Goal: Find specific page/section: Find specific page/section

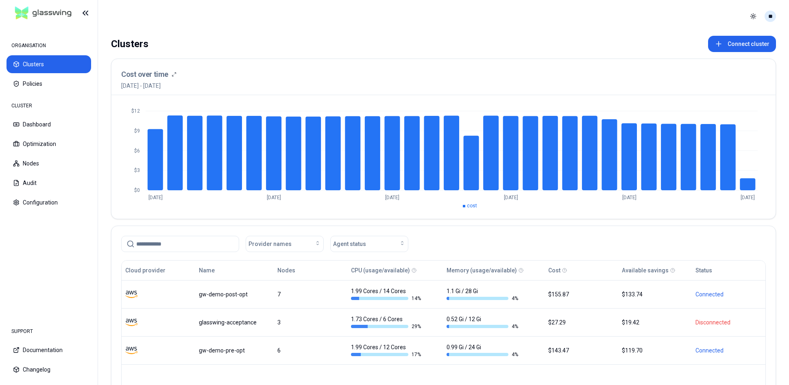
click at [772, 17] on html "ORGANISATION Clusters Policies CLUSTER Dashboard Optimization Nodes Audit Confi…" at bounding box center [394, 192] width 789 height 385
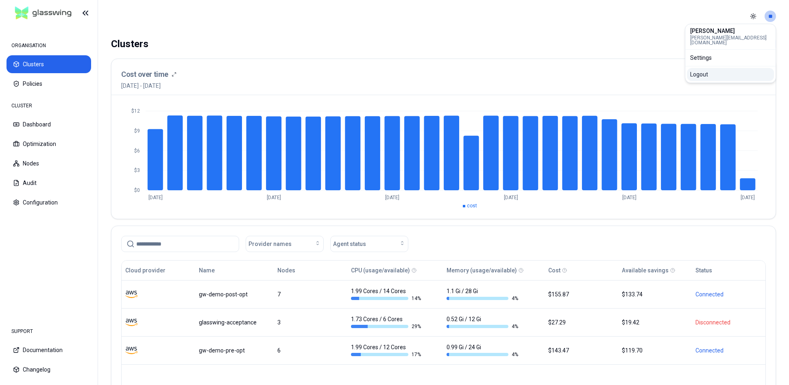
click at [715, 69] on div "Logout" at bounding box center [730, 74] width 87 height 13
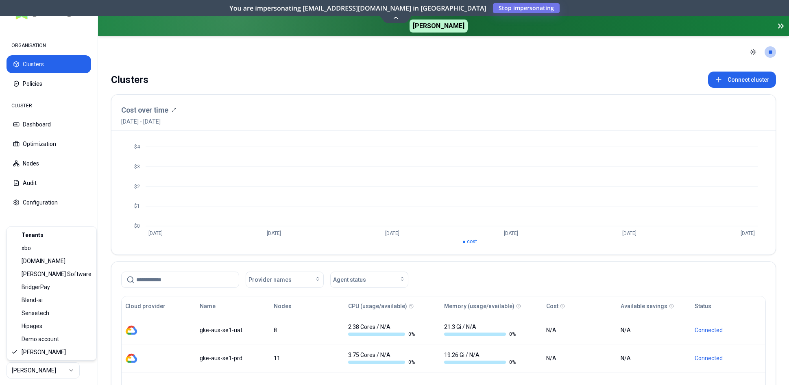
click at [72, 370] on html "ORGANISATION Clusters Policies CLUSTER Dashboard Optimization Nodes Audit Confi…" at bounding box center [394, 192] width 789 height 385
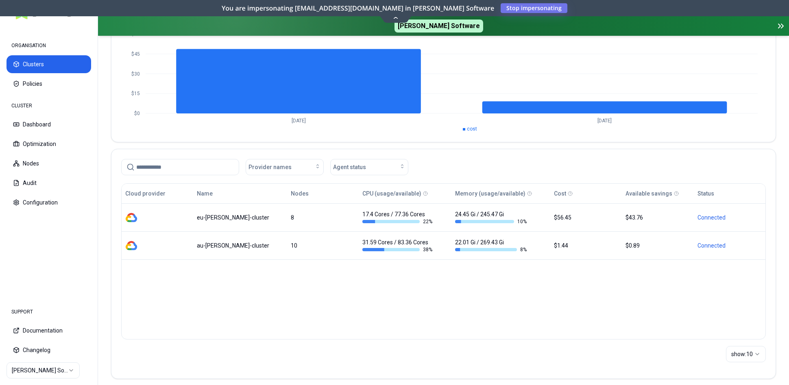
scroll to position [119, 0]
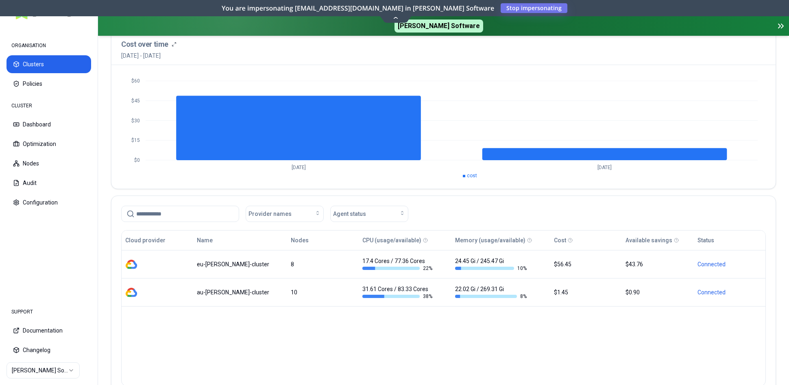
scroll to position [101, 0]
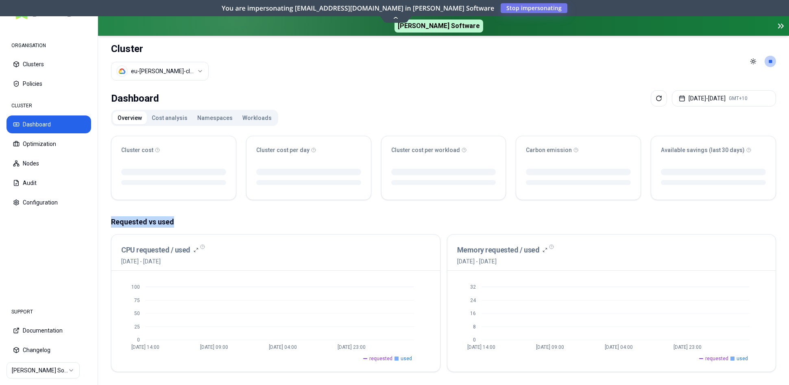
drag, startPoint x: 236, startPoint y: 230, endPoint x: 209, endPoint y: 230, distance: 27.3
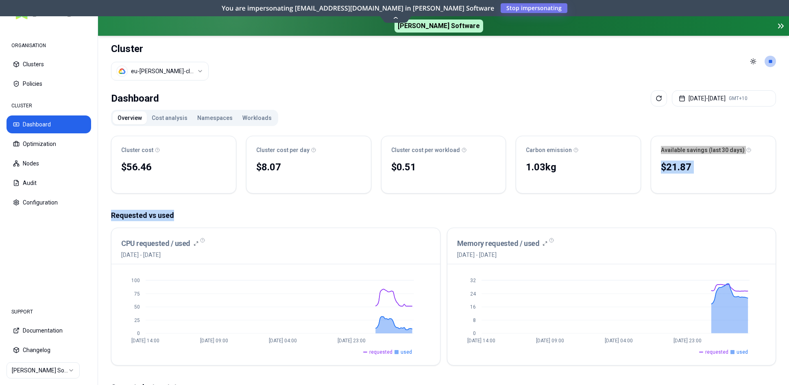
click at [207, 89] on div "Dashboard [DATE] - [DATE] GMT+10 Overview Cost analysis Namespaces Workloads Cl…" at bounding box center [443, 364] width 691 height 555
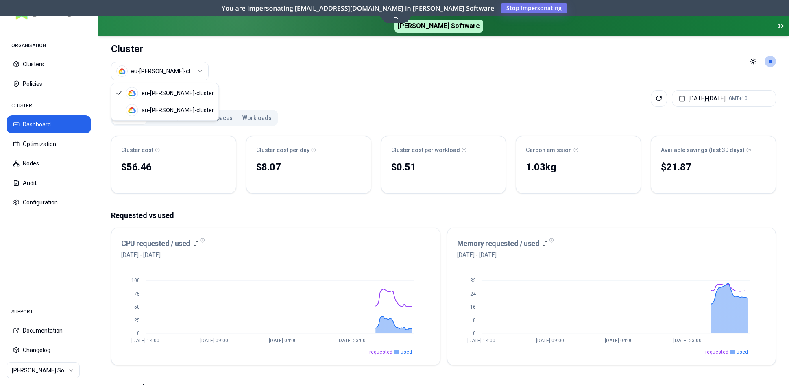
click at [138, 71] on html "ORGANISATION Clusters Policies CLUSTER Dashboard Optimization Nodes Audit Confi…" at bounding box center [394, 192] width 789 height 385
click at [179, 71] on html "ORGANISATION Clusters Policies CLUSTER Dashboard Optimization Nodes Audit Confi…" at bounding box center [394, 192] width 789 height 385
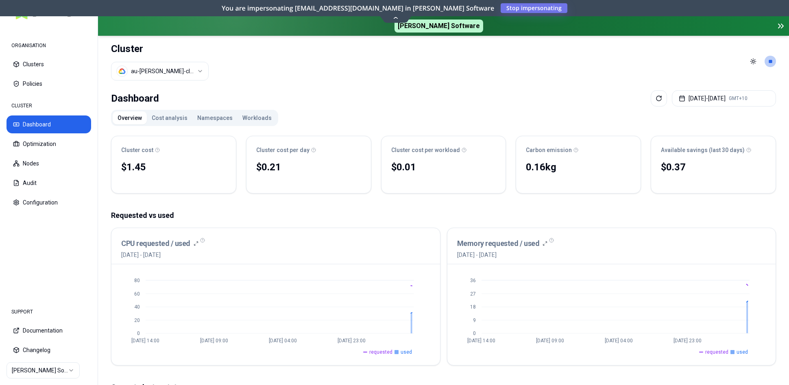
click at [185, 73] on html "ORGANISATION Clusters Policies CLUSTER Dashboard Optimization Nodes Audit Confi…" at bounding box center [394, 192] width 789 height 385
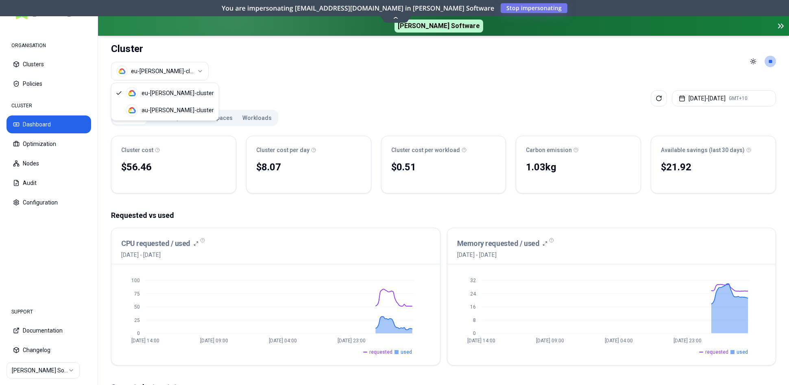
click at [184, 70] on html "ORGANISATION Clusters Policies CLUSTER Dashboard Optimization Nodes Audit Confi…" at bounding box center [394, 192] width 789 height 385
click at [412, 95] on html "ORGANISATION Clusters Policies CLUSTER Dashboard Optimization Nodes Audit Confi…" at bounding box center [394, 192] width 789 height 385
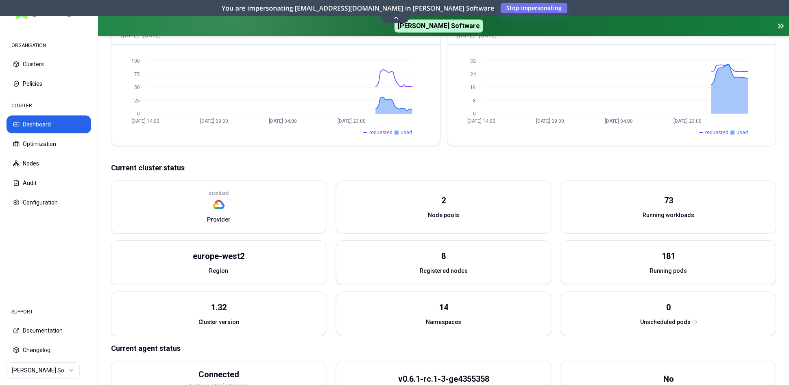
scroll to position [257, 0]
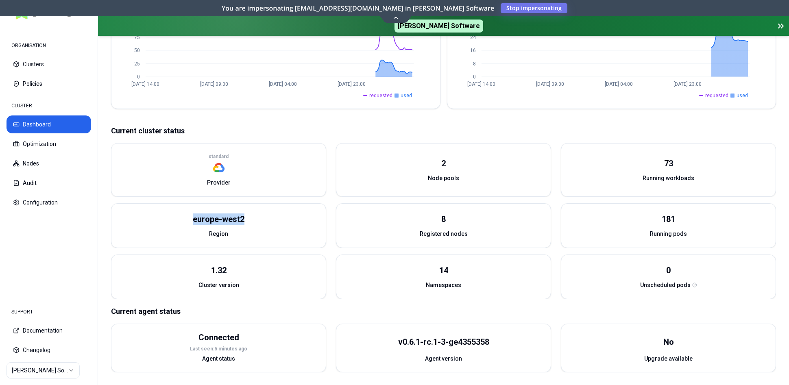
drag, startPoint x: 193, startPoint y: 221, endPoint x: 250, endPoint y: 223, distance: 56.6
click at [250, 223] on div "europe-west2" at bounding box center [218, 214] width 214 height 21
copy div "europe-west2"
